Goal: Navigation & Orientation: Find specific page/section

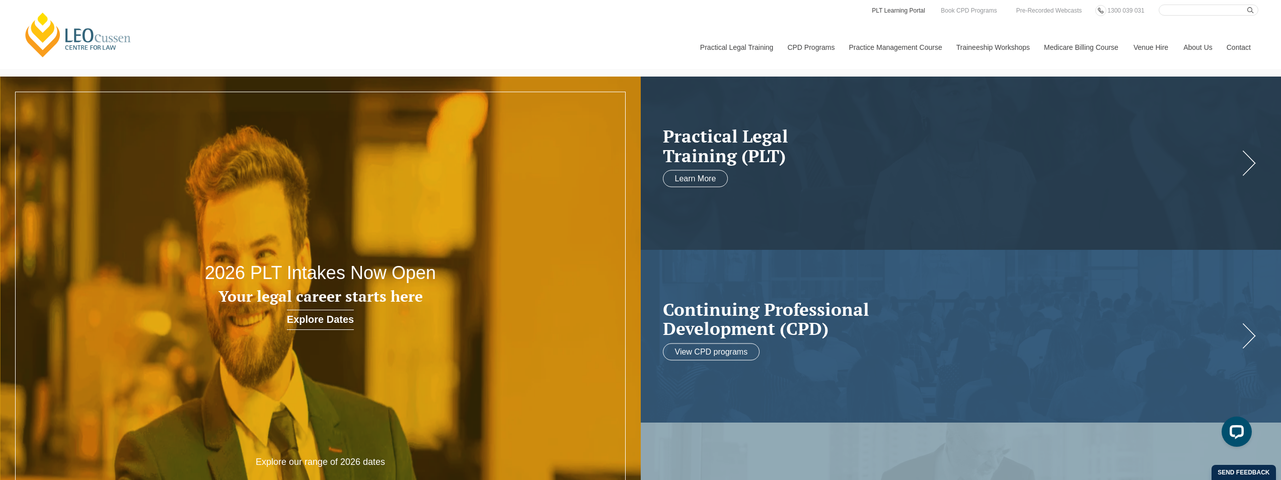
click at [892, 6] on link "PLT Learning Portal" at bounding box center [898, 10] width 55 height 11
